Goal: Information Seeking & Learning: Learn about a topic

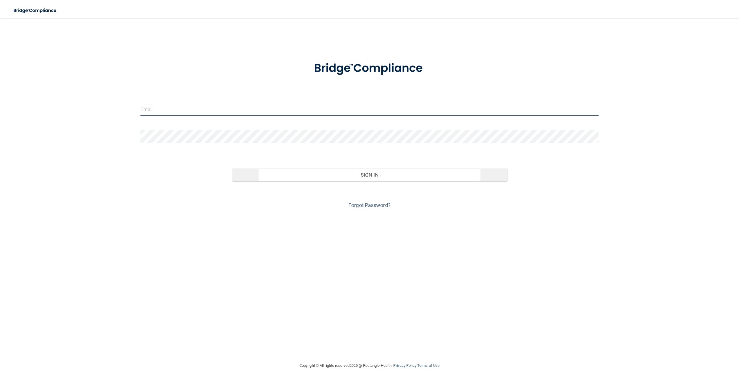
type input "[EMAIL_ADDRESS][DOMAIN_NAME]"
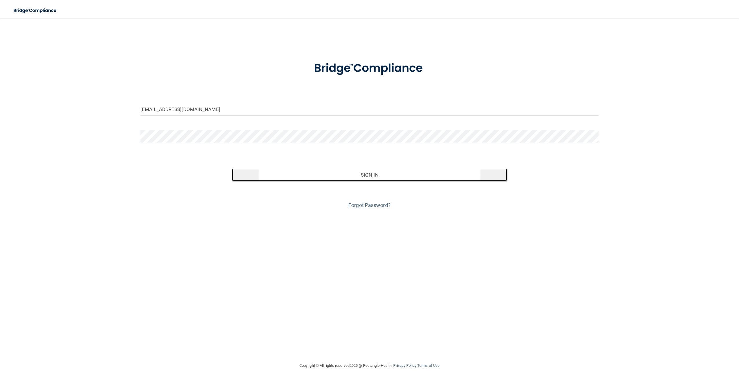
click at [390, 174] on button "Sign In" at bounding box center [369, 174] width 275 height 13
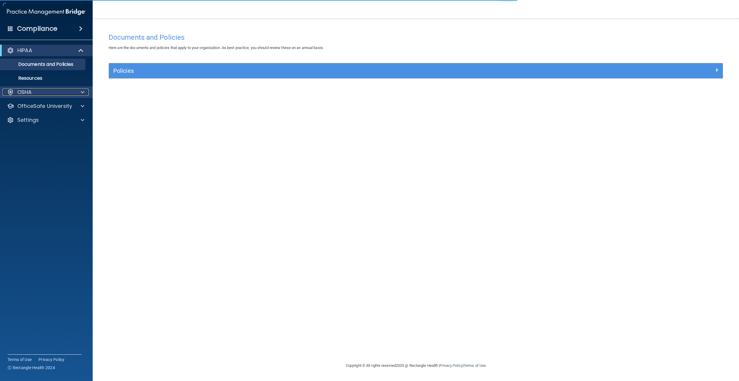
click at [26, 93] on p "OSHA" at bounding box center [24, 92] width 14 height 7
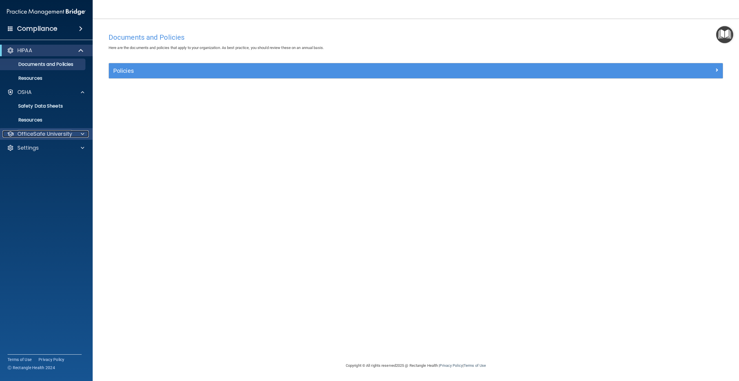
click at [45, 134] on p "OfficeSafe University" at bounding box center [44, 133] width 55 height 7
click at [75, 149] on div "HIPAA Training" at bounding box center [43, 148] width 79 height 6
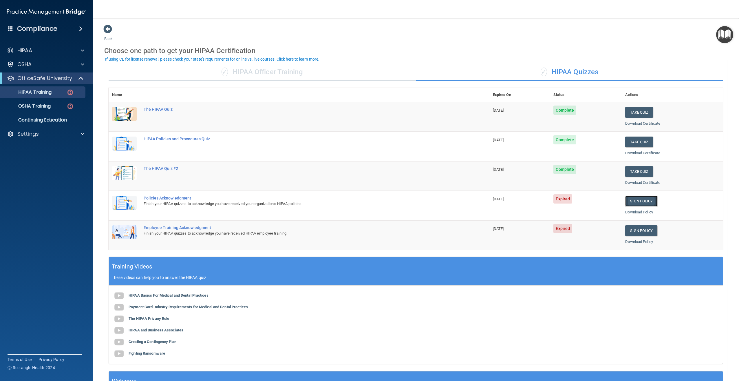
click at [647, 200] on link "Sign Policy" at bounding box center [641, 200] width 32 height 11
click at [636, 202] on link "Sign Policy" at bounding box center [641, 200] width 32 height 11
click at [635, 213] on link "Download Policy" at bounding box center [639, 212] width 28 height 4
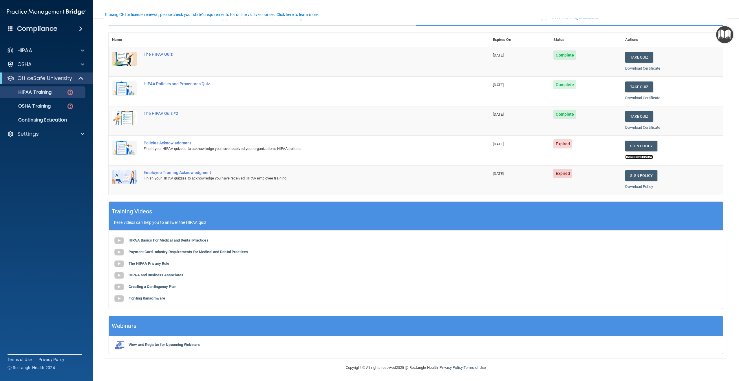
scroll to position [56, 0]
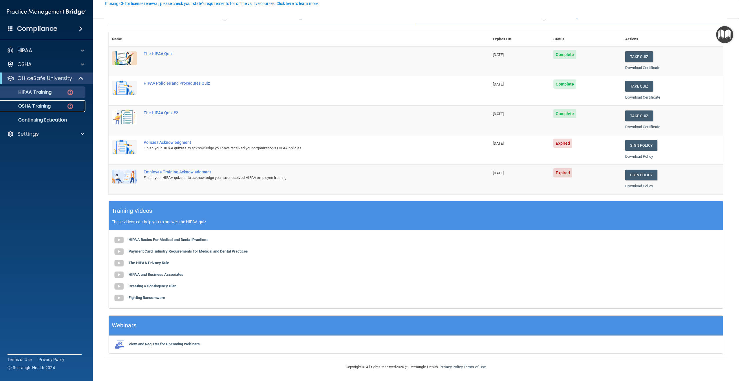
click at [54, 109] on div "OSHA Training" at bounding box center [43, 106] width 79 height 6
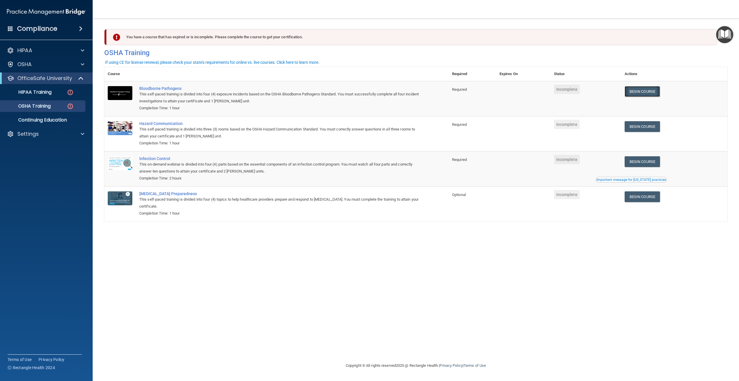
click at [656, 94] on link "Begin Course" at bounding box center [642, 91] width 35 height 11
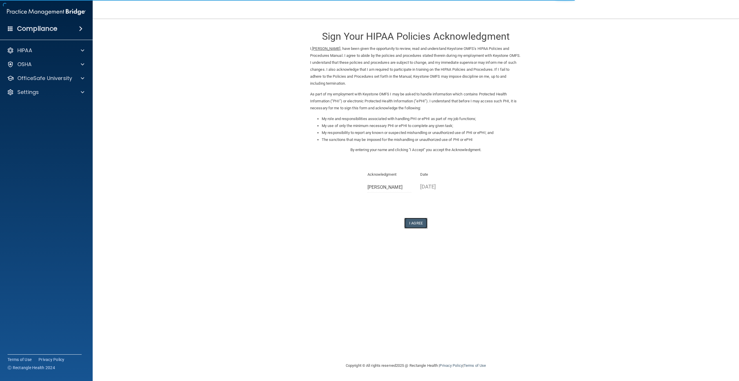
click at [418, 222] on button "I Agree" at bounding box center [415, 222] width 23 height 11
click at [414, 216] on div "Sign Your HIPAA Policies Acknowledgment I, Michelle Alvirena , have been given …" at bounding box center [415, 126] width 211 height 204
click at [421, 224] on button "I Agree" at bounding box center [415, 222] width 23 height 11
click at [421, 223] on button "I Agree" at bounding box center [415, 222] width 23 height 11
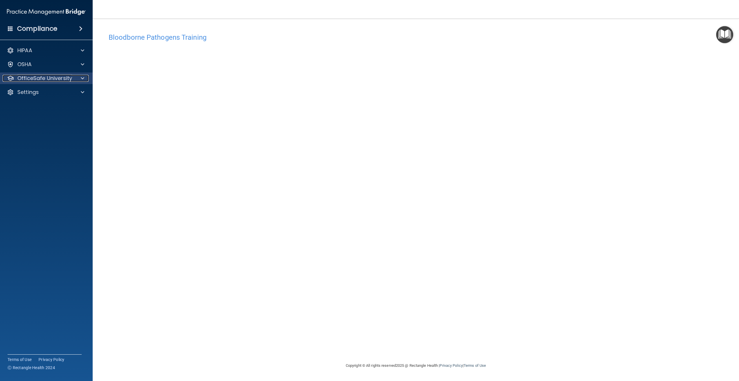
click at [65, 79] on p "OfficeSafe University" at bounding box center [44, 78] width 55 height 7
click at [75, 111] on link "OSHA Training" at bounding box center [39, 106] width 91 height 12
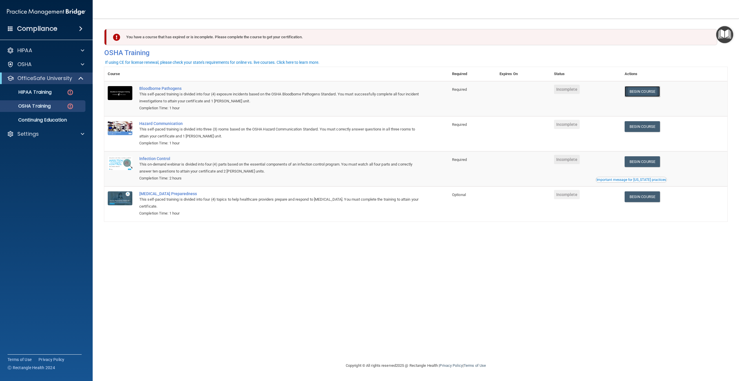
click at [660, 96] on link "Begin Course" at bounding box center [642, 91] width 35 height 11
